Goal: Feedback & Contribution: Submit feedback/report problem

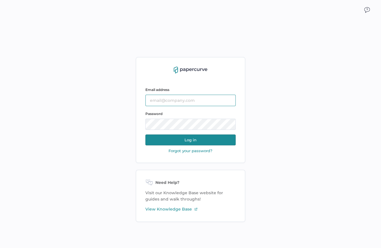
type input "farinoosh.rezai@fresenius-kabi.com"
click at [194, 141] on button "Log in" at bounding box center [191, 139] width 90 height 11
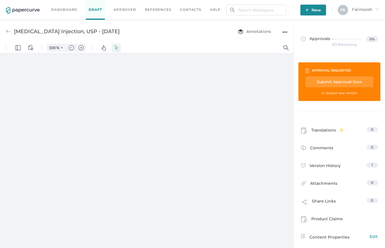
type input "50"
click at [62, 8] on link "Dashboard" at bounding box center [64, 10] width 26 height 6
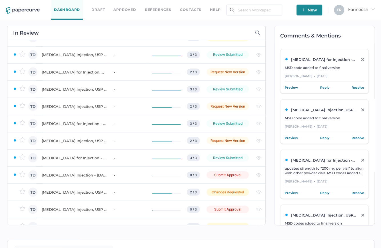
scroll to position [520, 0]
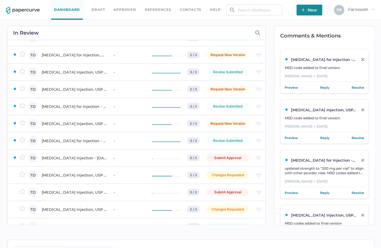
click at [88, 156] on div "[MEDICAL_DATA] Injection - [DATE]" at bounding box center [74, 157] width 65 height 7
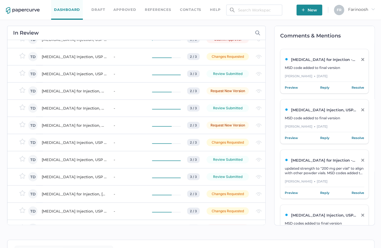
scroll to position [648, 0]
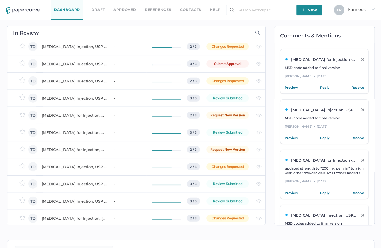
click at [78, 64] on div "Tobramycin Injection, USP - October 23, 2018" at bounding box center [74, 63] width 65 height 7
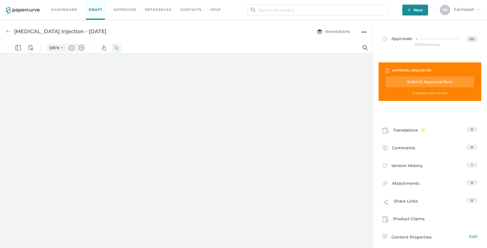
type input "50"
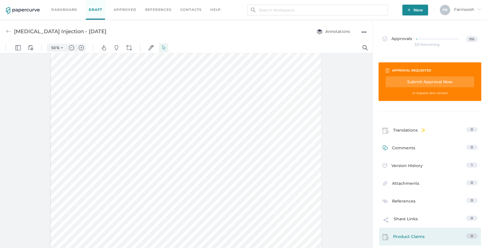
click at [398, 147] on span "Comments" at bounding box center [403, 149] width 23 height 9
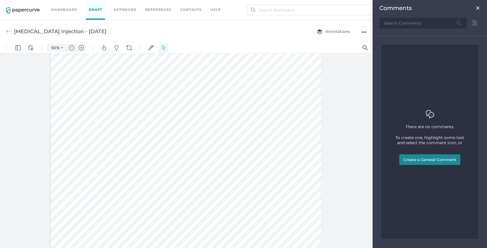
scroll to position [2, 0]
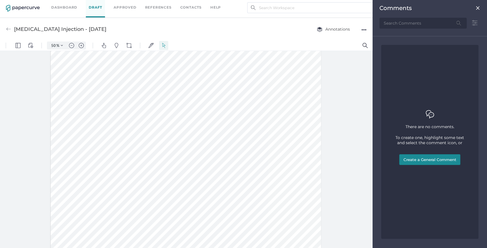
click at [420, 157] on button "Create a General Comment" at bounding box center [429, 159] width 61 height 11
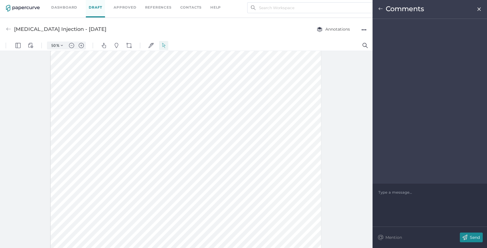
click at [388, 31] on div at bounding box center [429, 101] width 114 height 165
click at [394, 194] on div at bounding box center [429, 192] width 103 height 6
click at [378, 191] on div "Change the latex free stopper to "Latex information: The vial stopper is not ma…" at bounding box center [429, 197] width 103 height 17
click at [378, 191] on span "Change the latex free stopper to "Latex information: The vial stopper is not ma…" at bounding box center [428, 198] width 100 height 16
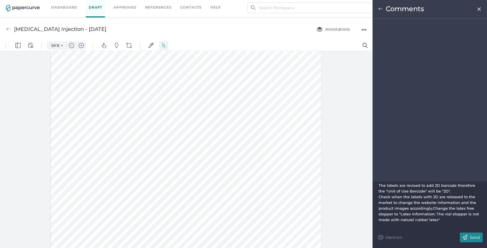
scroll to position [6, 0]
click at [458, 200] on span "Check when the labels with 2D are released to the market to change the website …" at bounding box center [428, 206] width 101 height 27
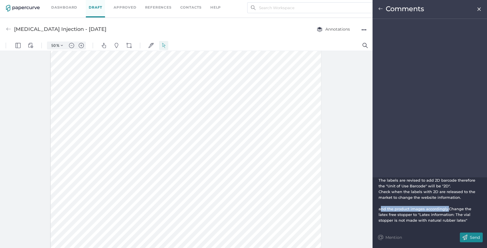
drag, startPoint x: 378, startPoint y: 206, endPoint x: 448, endPoint y: 209, distance: 69.2
click at [448, 209] on span "and the product images accordingly.Change the latex free stopper to "Latex info…" at bounding box center [425, 214] width 94 height 16
click at [383, 203] on div at bounding box center [429, 203] width 103 height 6
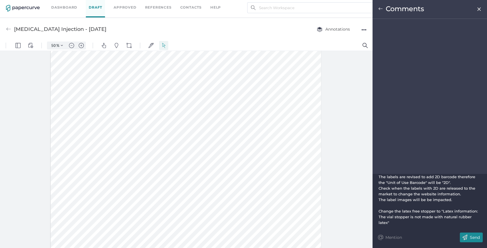
click at [471, 237] on p "Send" at bounding box center [474, 237] width 10 height 5
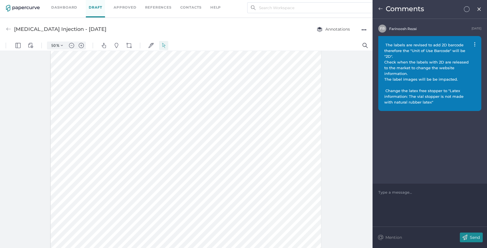
scroll to position [0, 0]
click at [476, 8] on img at bounding box center [478, 9] width 5 height 5
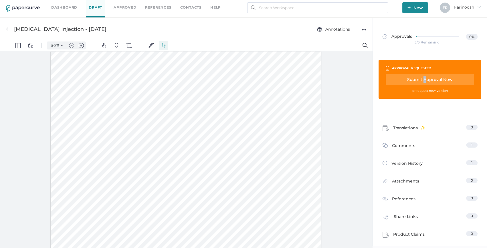
click at [423, 79] on div "Submit Approval Now" at bounding box center [429, 79] width 88 height 11
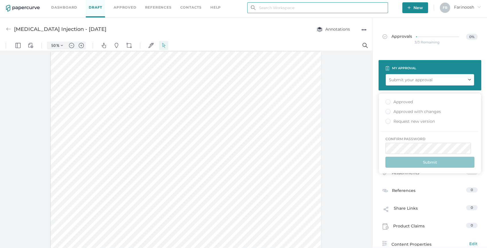
type input "farinoosh.rezai@fresenius-kabi.com"
click at [386, 101] on div "Approved" at bounding box center [398, 101] width 27 height 5
click at [386, 100] on input "Approved" at bounding box center [386, 100] width 0 height 0
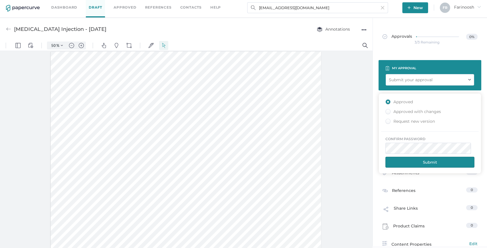
click at [423, 160] on button "Submit" at bounding box center [429, 162] width 89 height 11
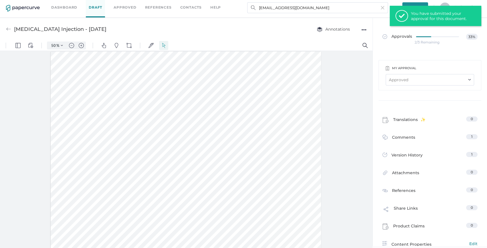
click at [68, 6] on link "Dashboard" at bounding box center [64, 7] width 26 height 6
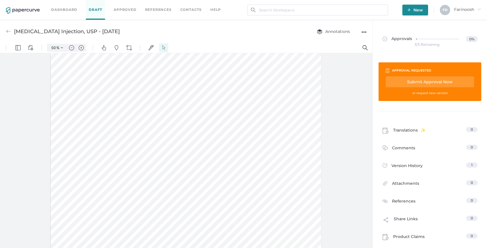
scroll to position [26, 0]
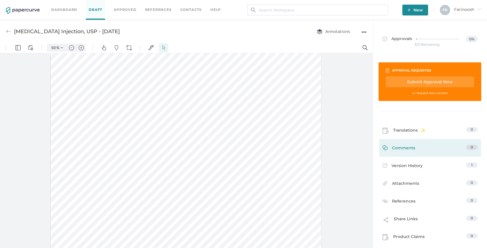
click at [402, 147] on span "Comments" at bounding box center [403, 149] width 23 height 9
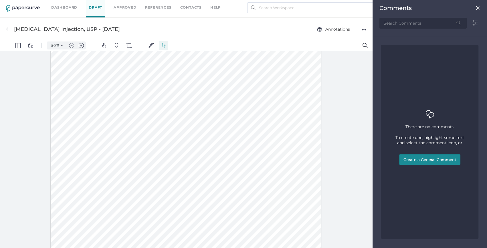
click at [417, 159] on button "Create a General Comment" at bounding box center [429, 159] width 61 height 11
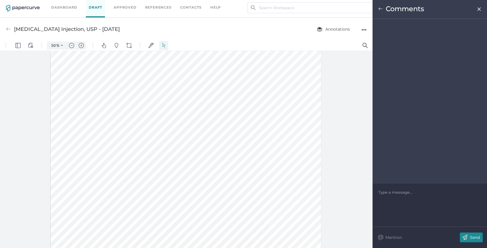
click at [385, 192] on div at bounding box center [429, 192] width 103 height 6
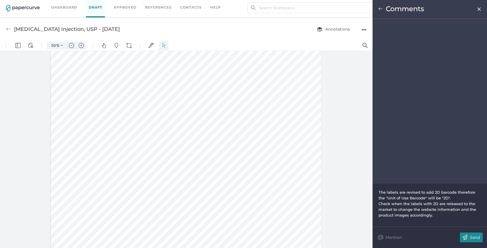
scroll to position [156, 0]
click at [435, 216] on div "Check when the labels with 2D are released to the market to change the website …" at bounding box center [429, 209] width 103 height 17
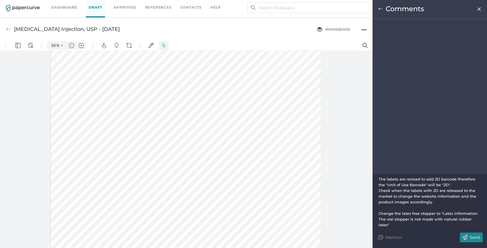
scroll to position [0, 0]
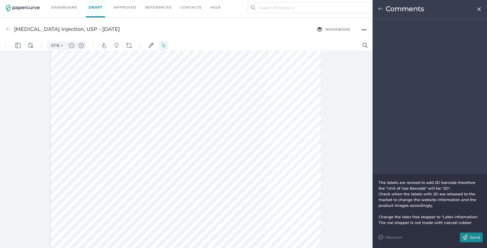
type input "65"
click at [377, 182] on div "The labels are revised to add 2D barcode therefore the "Unit of Use Barcode" wi…" at bounding box center [429, 200] width 114 height 53
click at [378, 182] on span "The labels are revised to add 2D barcode therefore the "Unit of Use Barcode" wi…" at bounding box center [427, 185] width 98 height 10
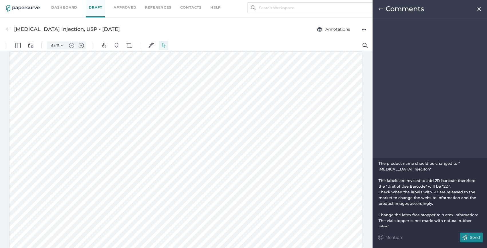
scroll to position [23, 0]
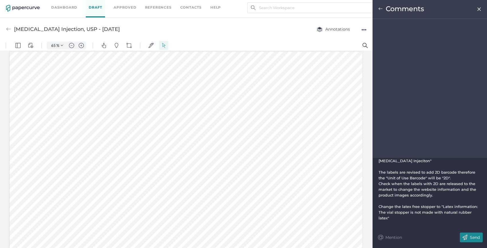
click at [433, 194] on div "Check when the labels with 2D are released to the market to change the website …" at bounding box center [429, 189] width 103 height 17
click at [465, 236] on img at bounding box center [464, 237] width 10 height 10
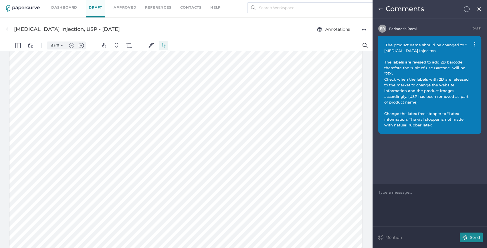
click at [480, 9] on img at bounding box center [478, 9] width 5 height 5
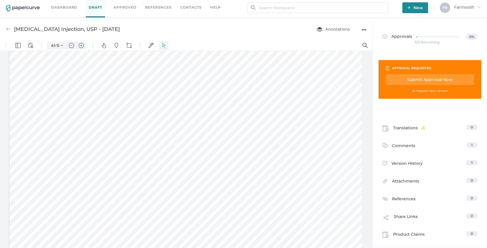
click at [412, 76] on div "Submit Approval Now" at bounding box center [429, 79] width 88 height 11
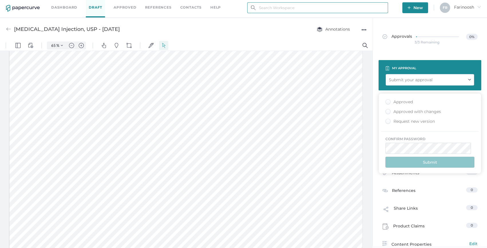
type input "farinoosh.rezai@fresenius-kabi.com"
click at [386, 111] on div "Approved with changes" at bounding box center [412, 111] width 55 height 5
click at [386, 110] on input "Approved with changes" at bounding box center [386, 110] width 0 height 0
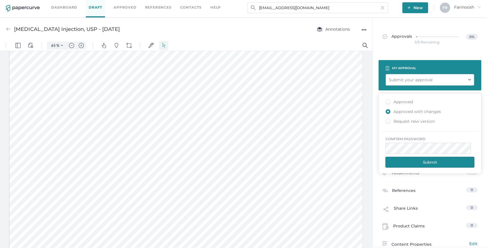
click at [419, 162] on button "Submit" at bounding box center [429, 162] width 89 height 11
